Goal: Task Accomplishment & Management: Manage account settings

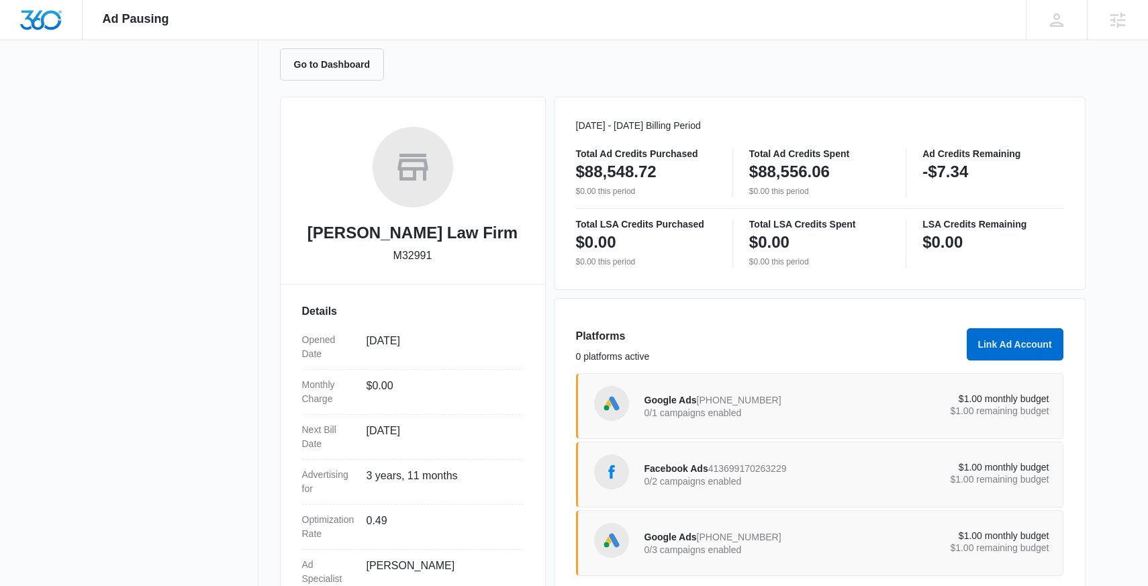
scroll to position [59, 0]
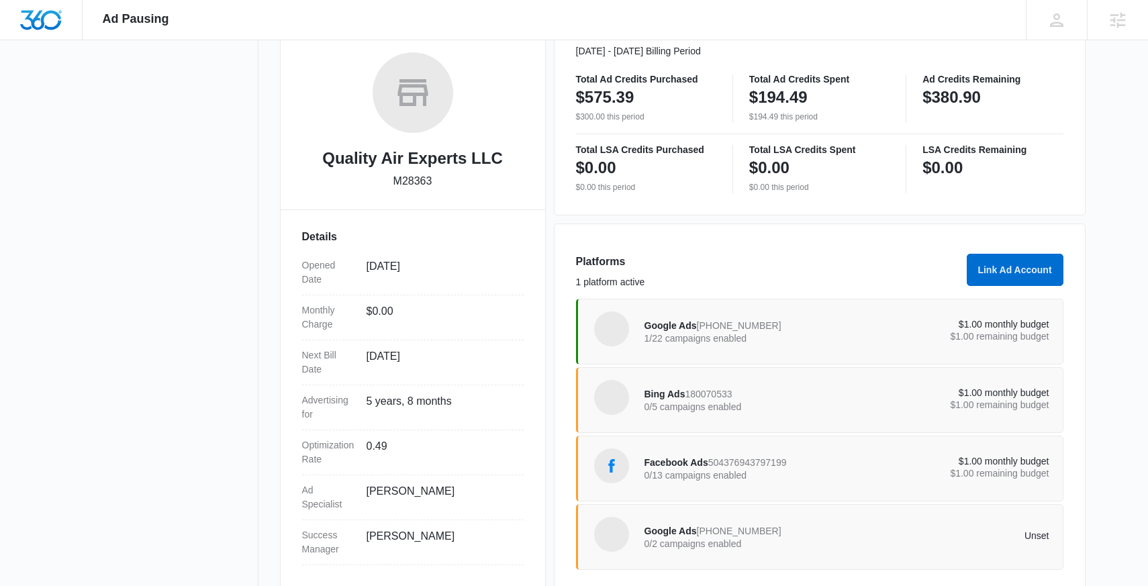
scroll to position [230, 0]
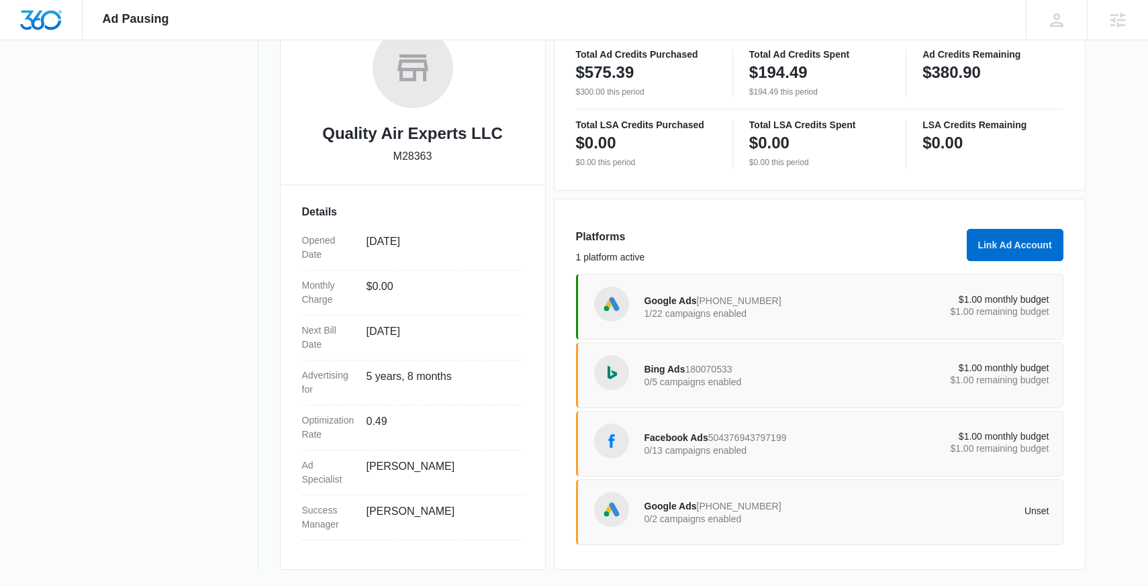
click at [834, 317] on p "1/22 campaigns enabled" at bounding box center [745, 313] width 203 height 9
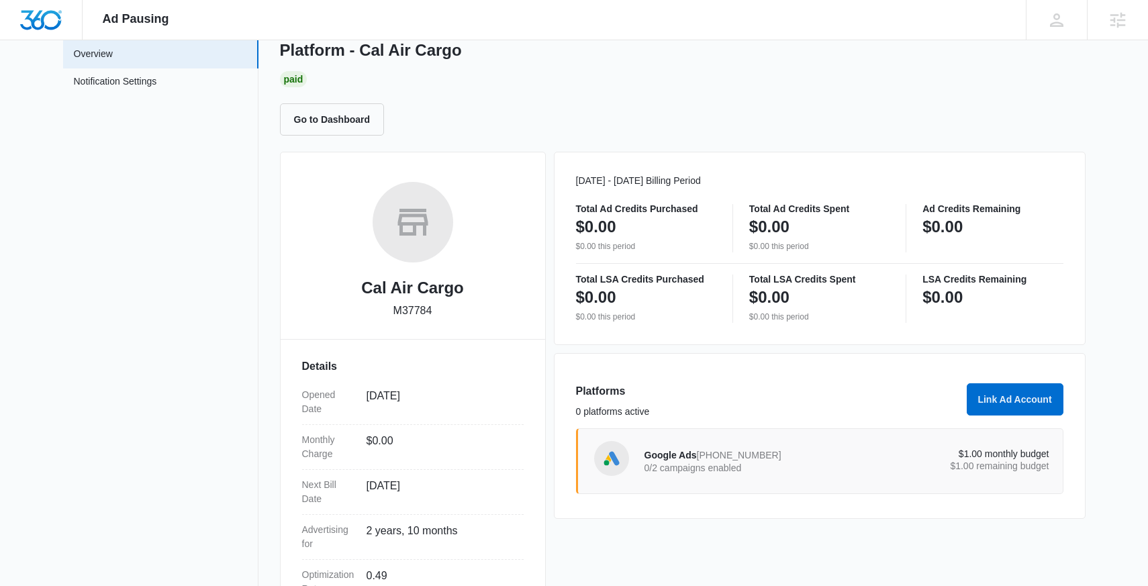
scroll to position [78, 0]
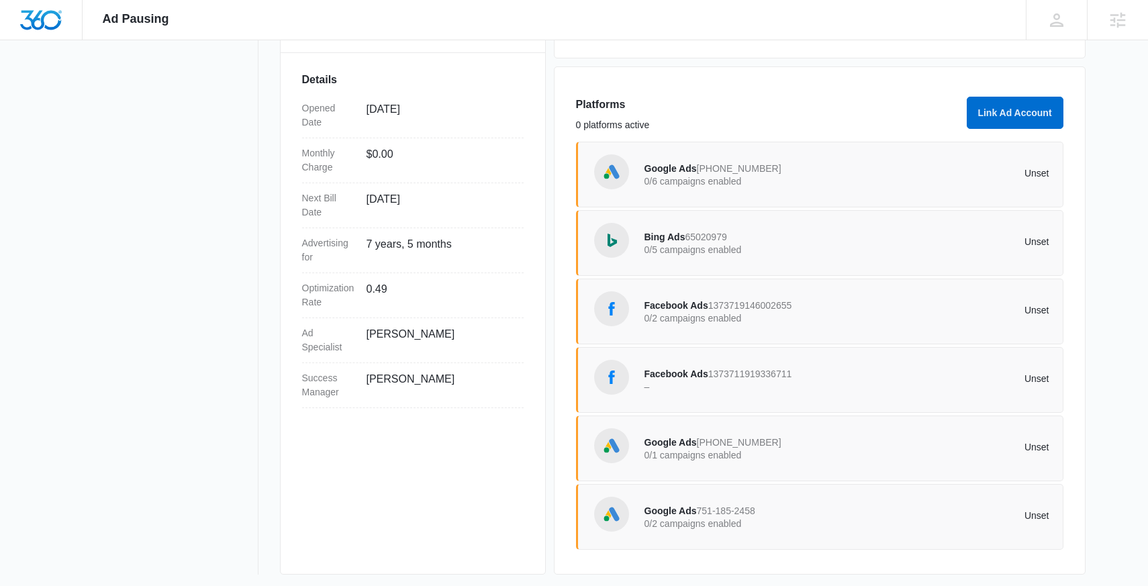
scroll to position [367, 0]
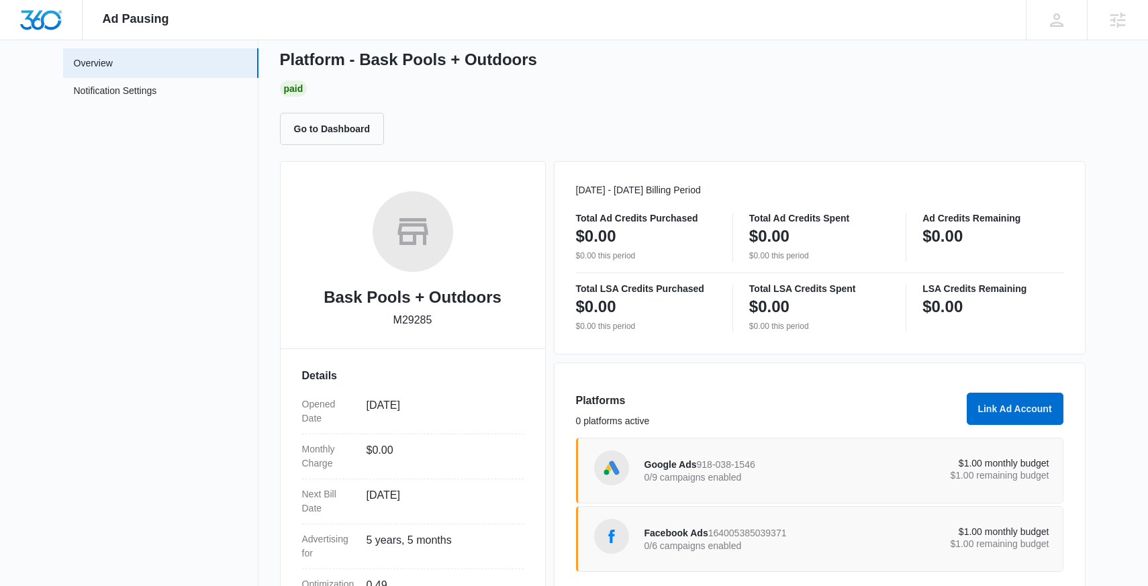
scroll to position [34, 0]
